Goal: Information Seeking & Learning: Understand process/instructions

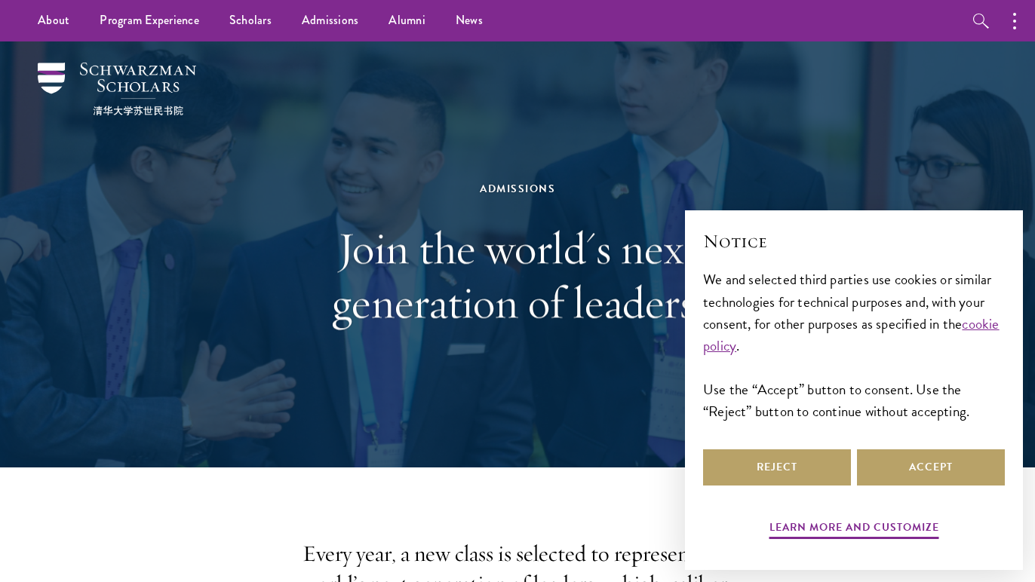
click at [733, 325] on div "We and selected third parties use cookies or similar technologies for technical…" at bounding box center [854, 344] width 302 height 153
click at [811, 467] on button "Reject" at bounding box center [777, 467] width 148 height 36
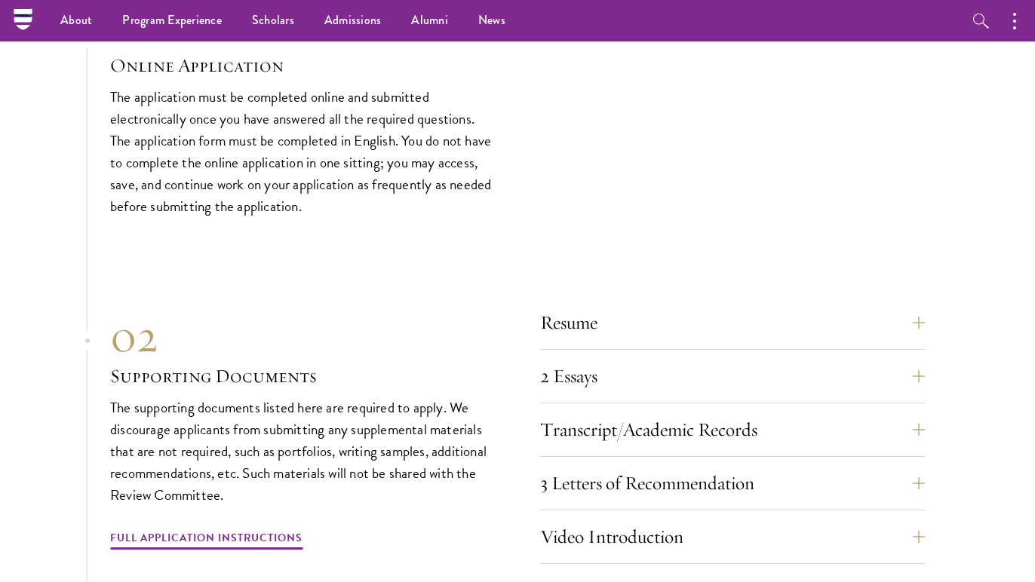
scroll to position [4471, 0]
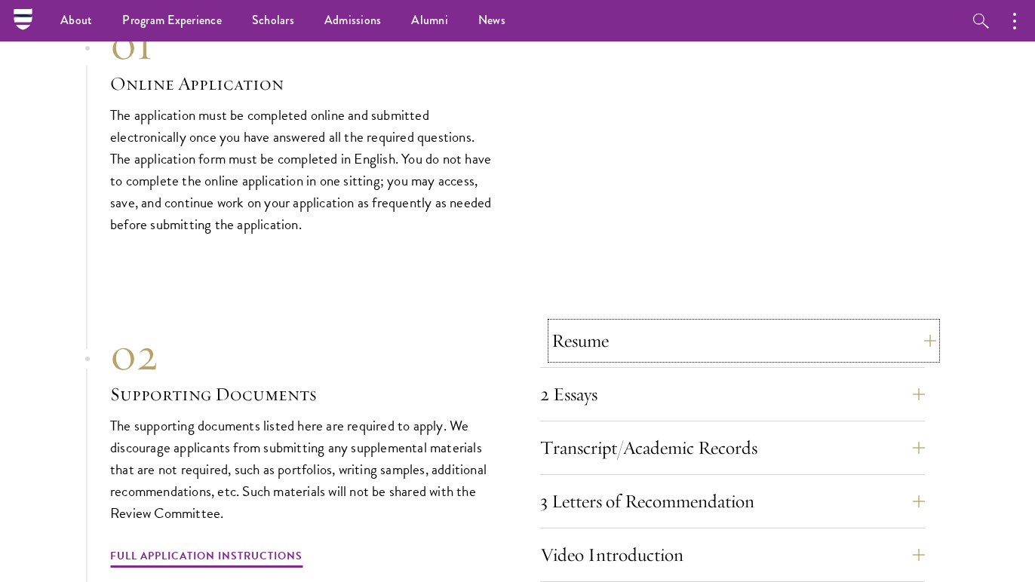
click at [916, 323] on button "Resume" at bounding box center [743, 341] width 385 height 36
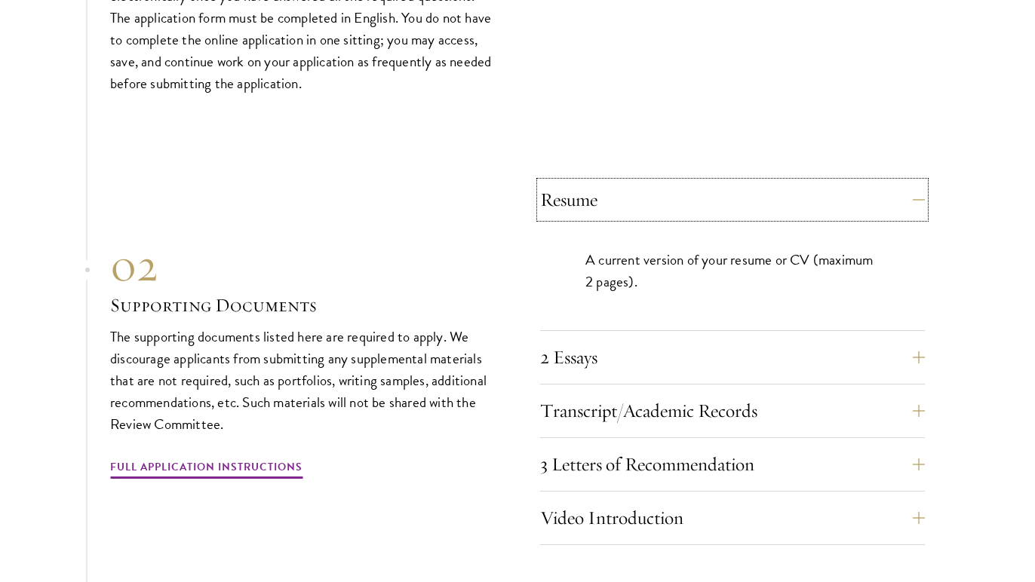
scroll to position [4665, 0]
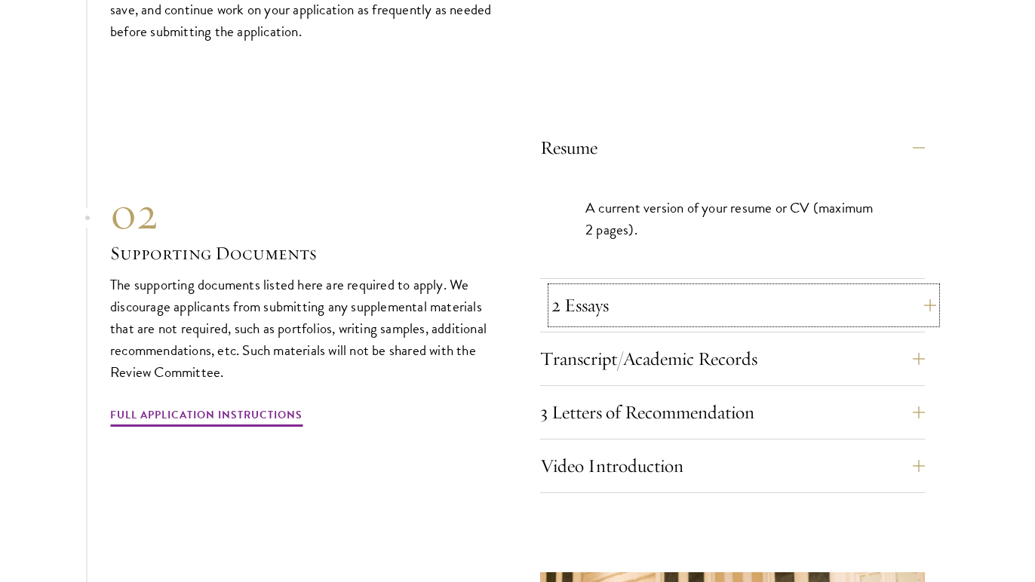
click at [926, 287] on button "2 Essays" at bounding box center [743, 305] width 385 height 36
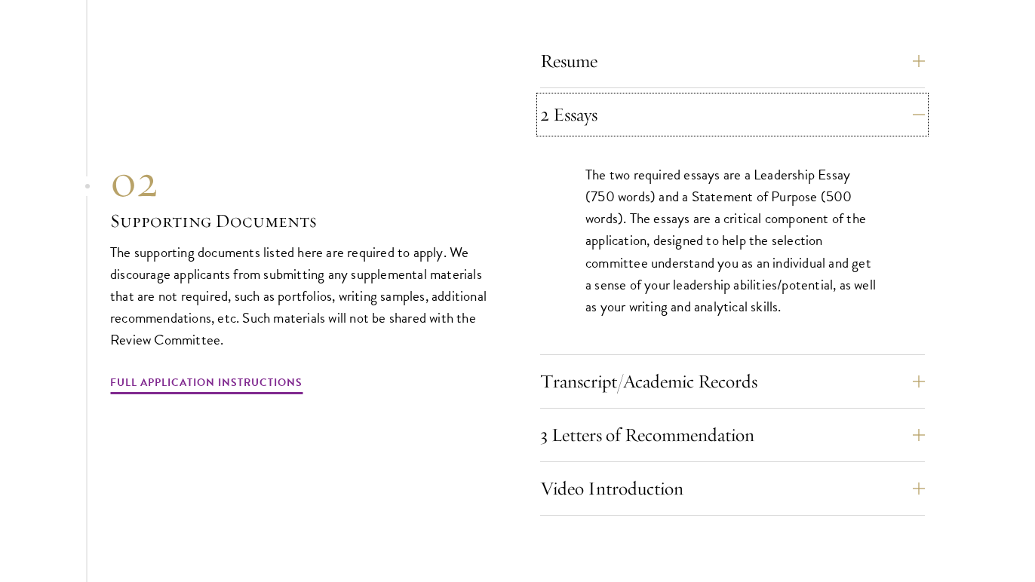
scroll to position [4761, 0]
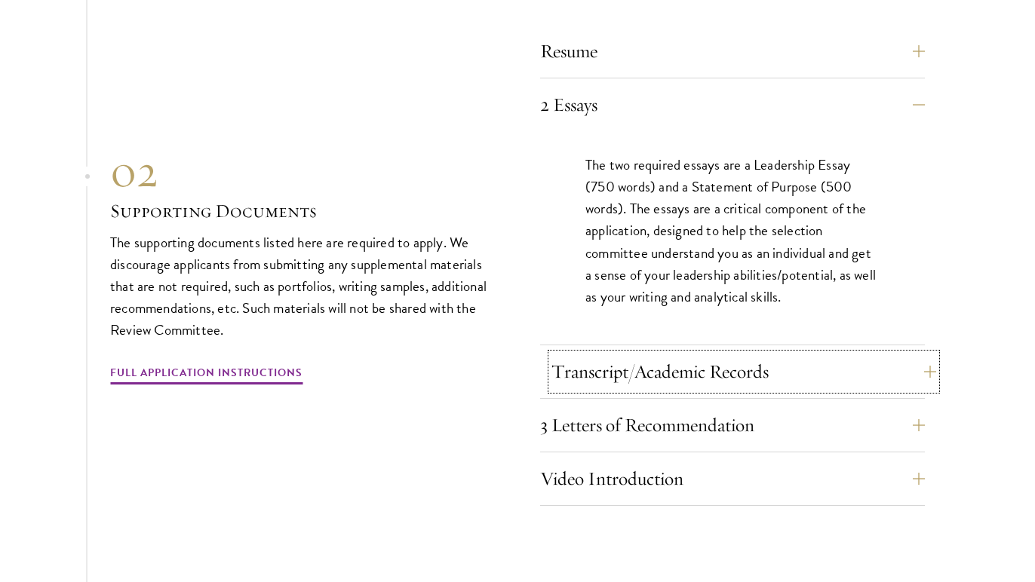
click at [922, 354] on button "Transcript/Academic Records" at bounding box center [743, 372] width 385 height 36
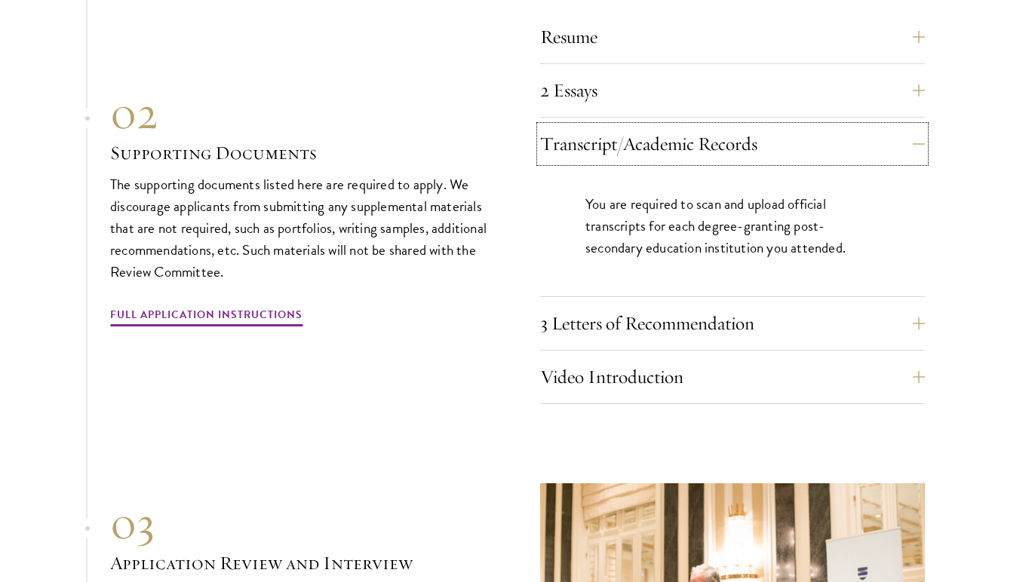
scroll to position [4778, 0]
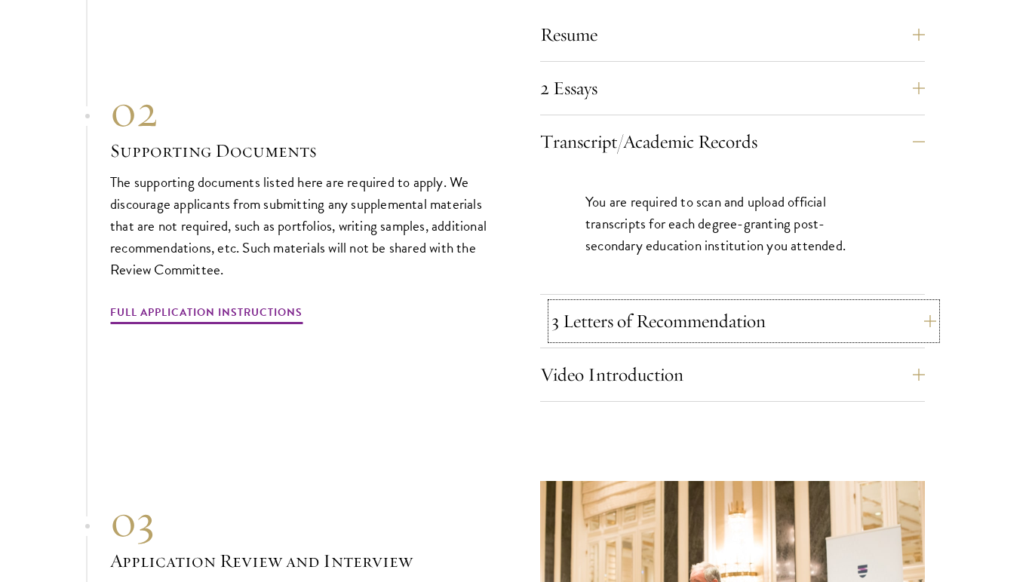
click at [926, 303] on button "3 Letters of Recommendation" at bounding box center [743, 321] width 385 height 36
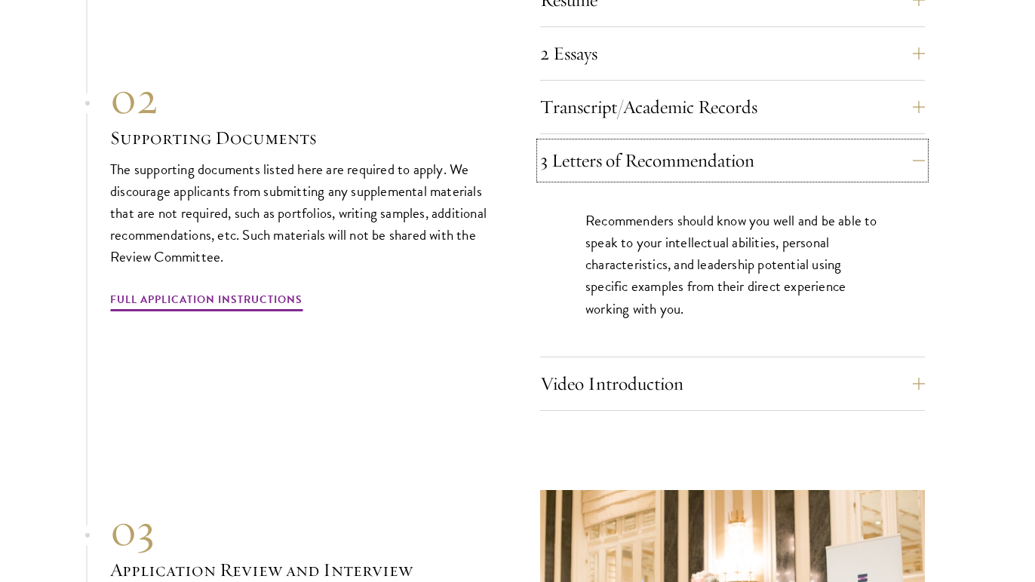
scroll to position [4815, 0]
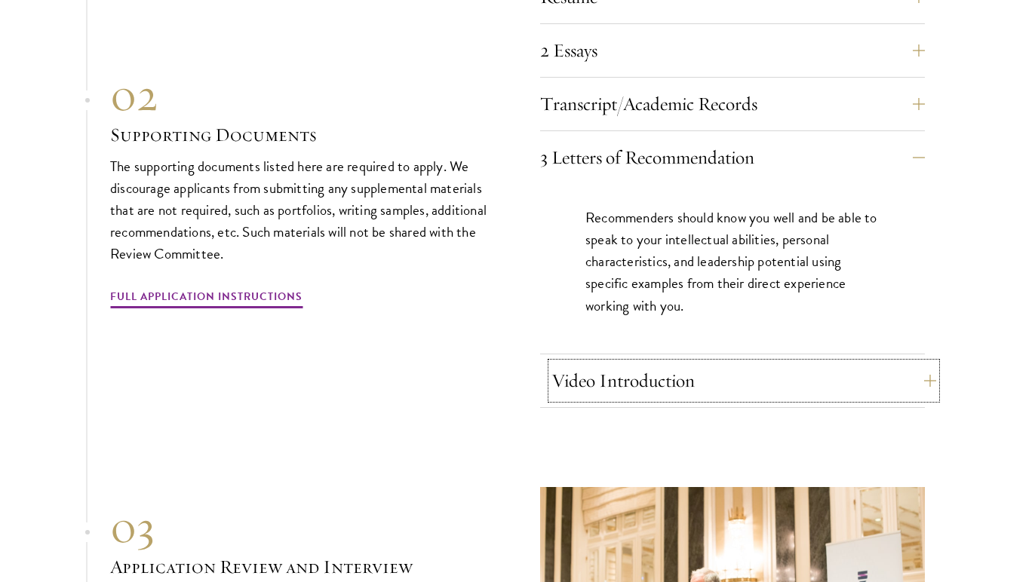
click at [917, 363] on button "Video Introduction" at bounding box center [743, 381] width 385 height 36
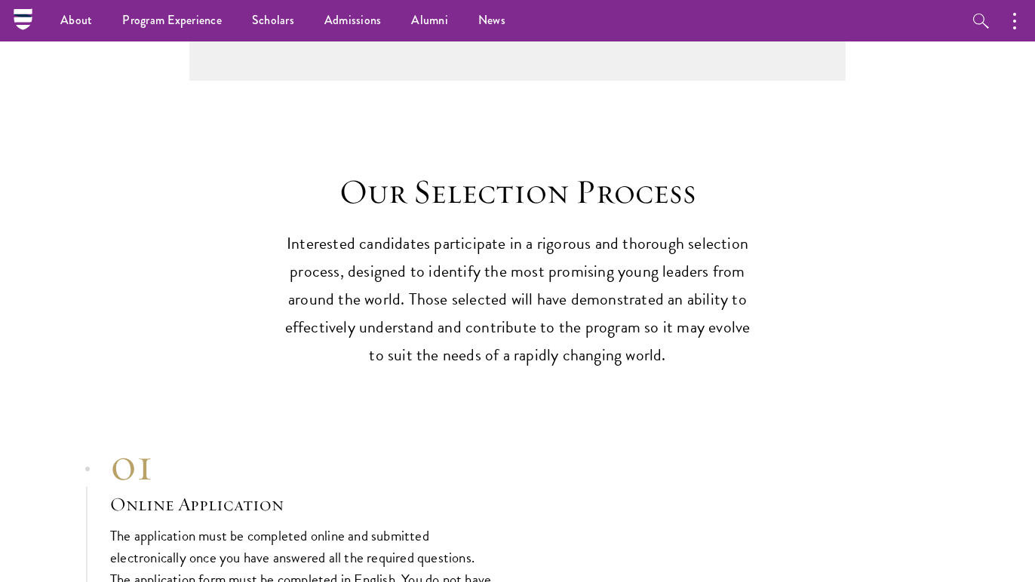
scroll to position [4045, 0]
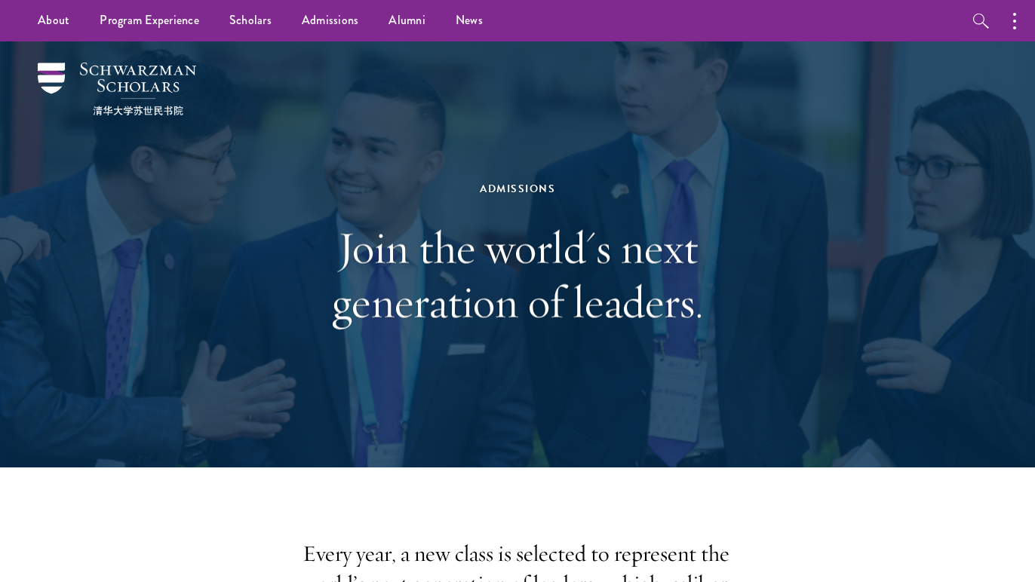
drag, startPoint x: 82, startPoint y: 68, endPoint x: 92, endPoint y: 68, distance: 9.8
